Goal: Task Accomplishment & Management: Manage account settings

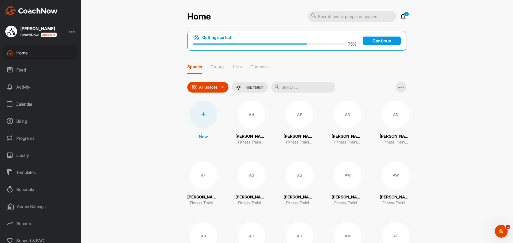
click at [26, 122] on div "Billing" at bounding box center [40, 121] width 75 height 13
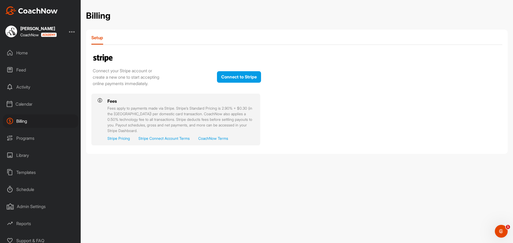
click at [35, 140] on div "Programs" at bounding box center [40, 138] width 75 height 13
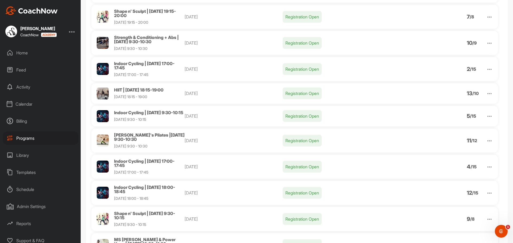
scroll to position [214, 0]
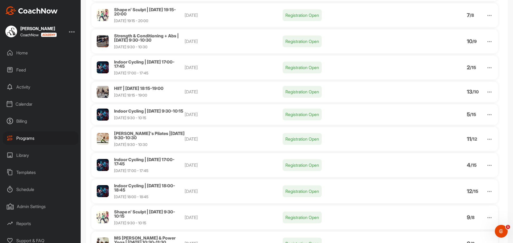
click at [153, 141] on span "[PERSON_NAME]'s Pilates |[DATE] 9:30-10:30" at bounding box center [149, 136] width 71 height 10
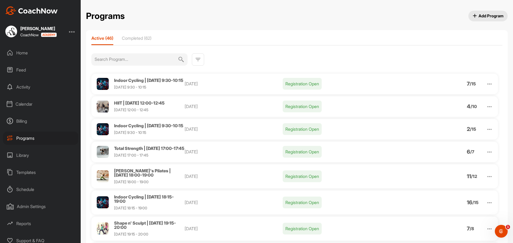
click at [486, 180] on img at bounding box center [489, 177] width 6 height 6
click at [450, 209] on li "Edit" at bounding box center [459, 204] width 66 height 9
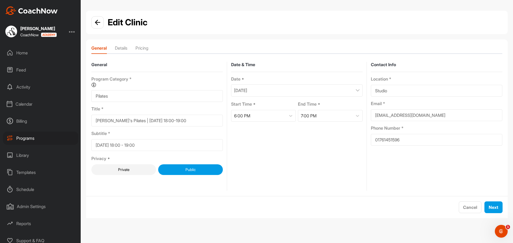
click at [398, 89] on input "Studio" at bounding box center [436, 91] width 131 height 12
click at [492, 209] on span "Next" at bounding box center [494, 207] width 10 height 5
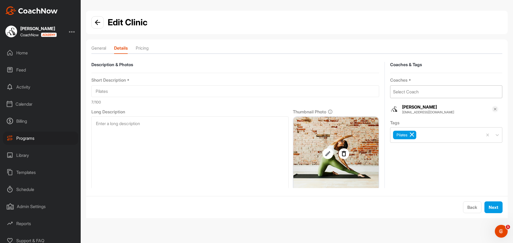
click at [423, 90] on div "Select Coach" at bounding box center [446, 92] width 112 height 12
click at [74, 31] on div at bounding box center [72, 31] width 6 height 6
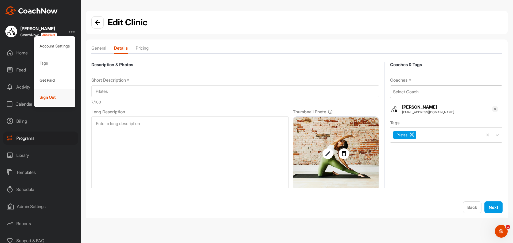
click at [47, 100] on div "Sign Out" at bounding box center [54, 97] width 41 height 17
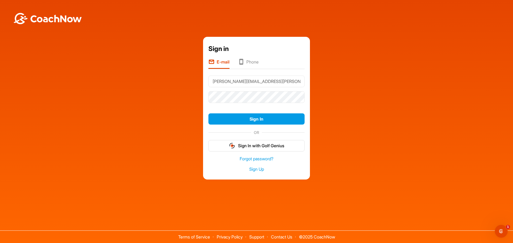
click at [245, 80] on input "[PERSON_NAME][EMAIL_ADDRESS][PERSON_NAME][DOMAIN_NAME]" at bounding box center [256, 82] width 96 height 12
type input "[PERSON_NAME][EMAIL_ADDRESS][PERSON_NAME][DOMAIN_NAME]"
click at [208, 114] on button "Sign In" at bounding box center [256, 119] width 96 height 11
